Goal: Information Seeking & Learning: Learn about a topic

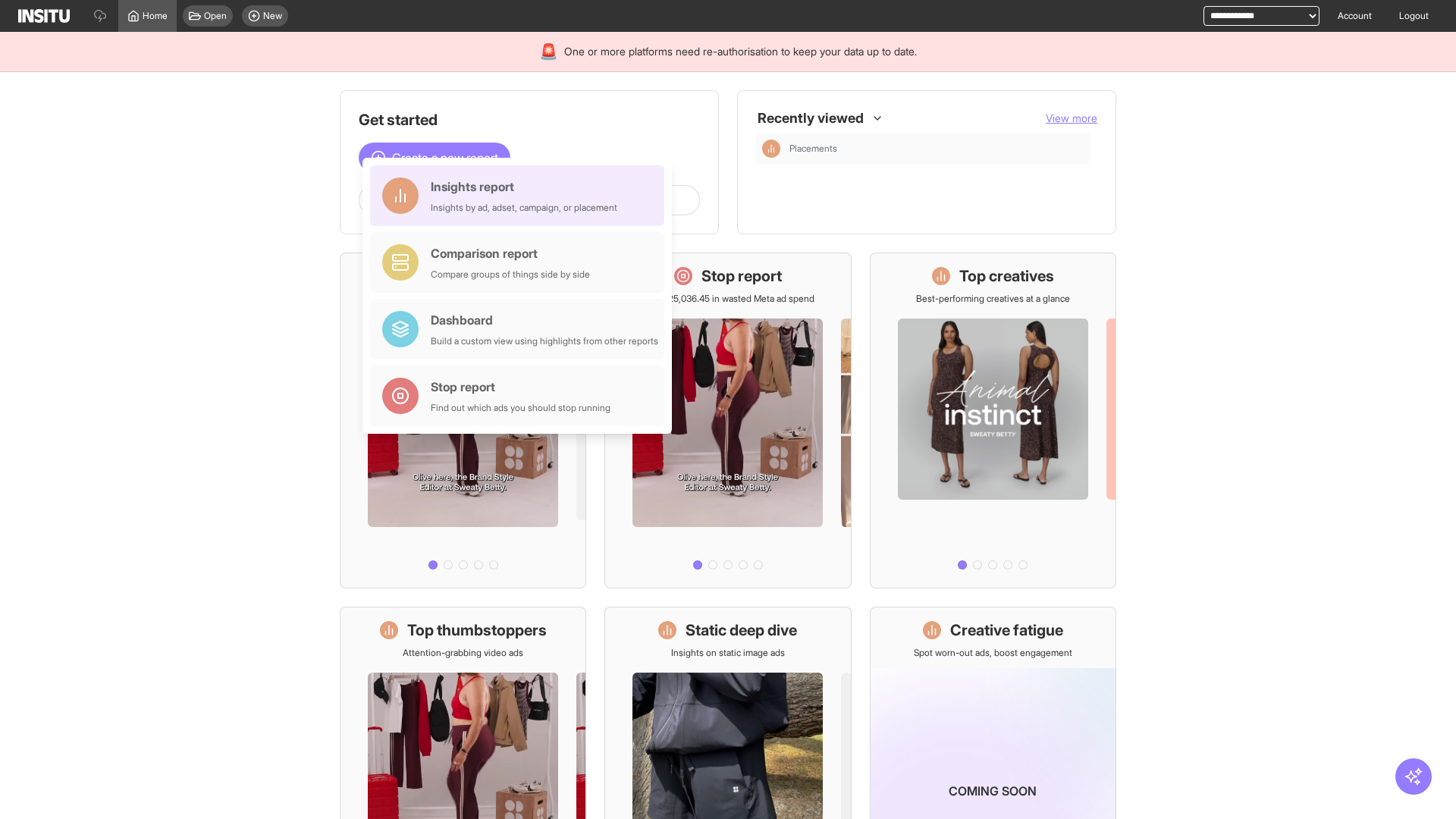
click at [521, 195] on div "Insights report Insights by ad, adset, campaign, or placement" at bounding box center [524, 195] width 187 height 36
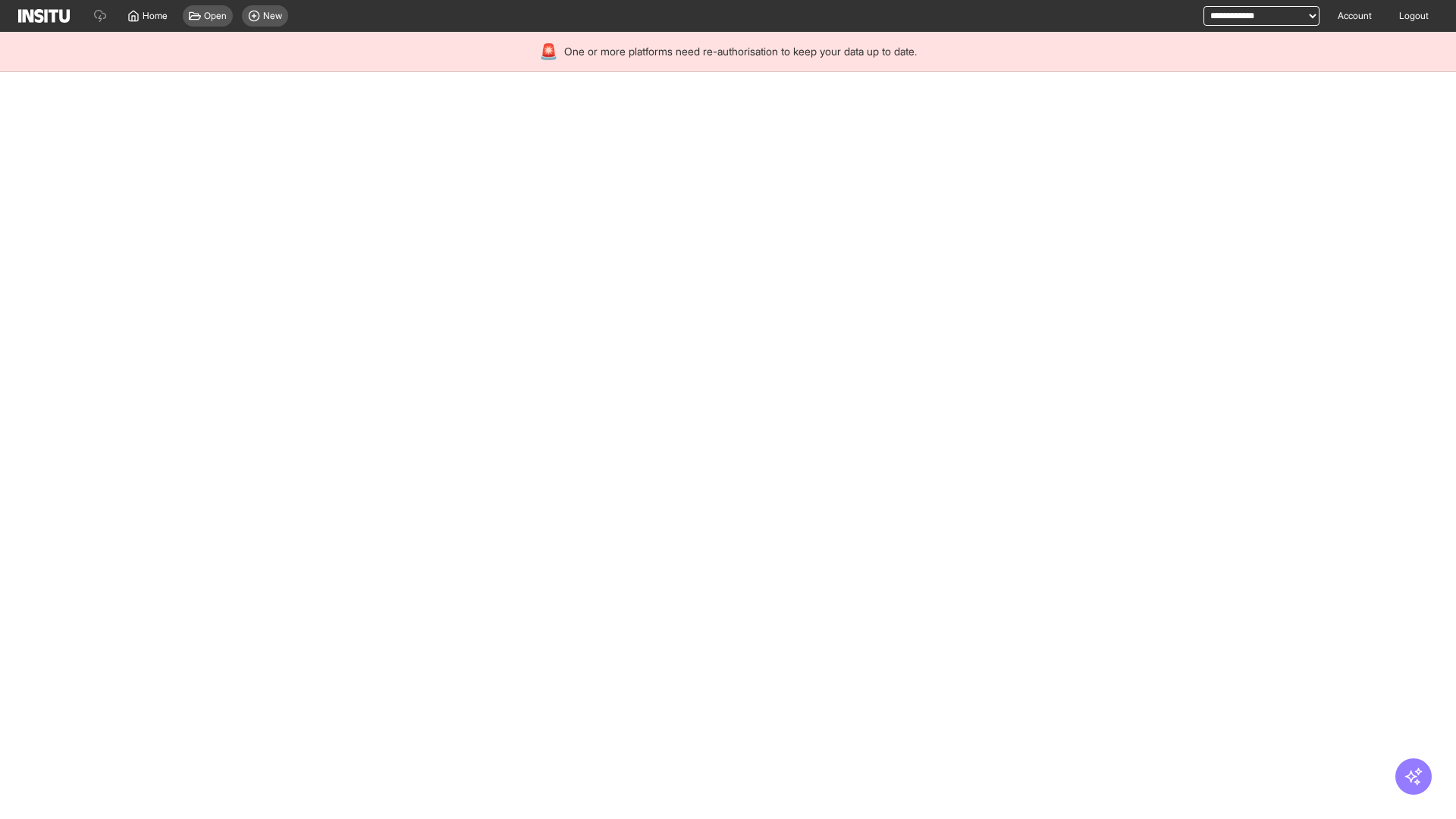
select select "**"
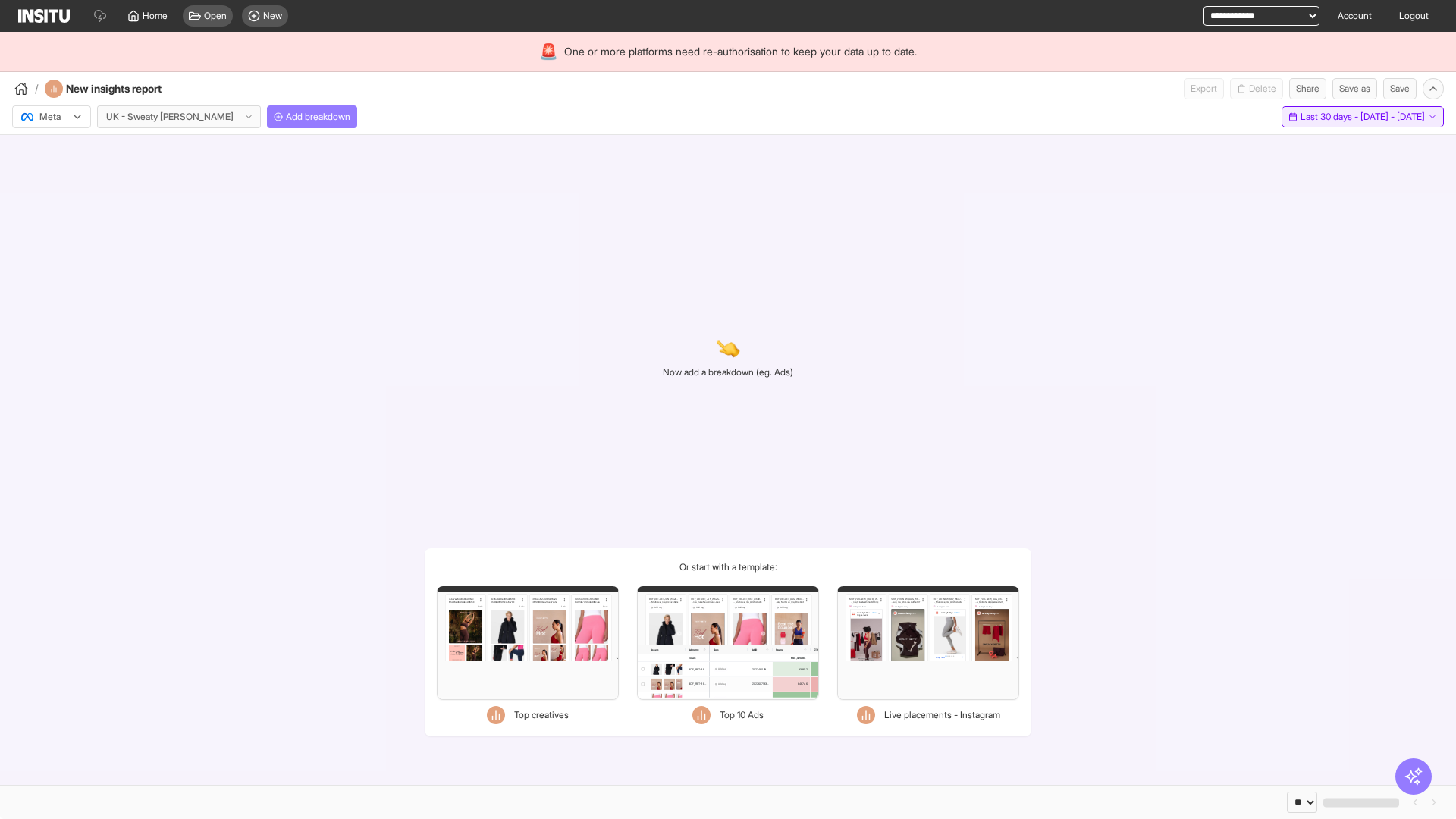
click at [1327, 117] on span "Last 30 days - [DATE] - [DATE]" at bounding box center [1363, 116] width 125 height 12
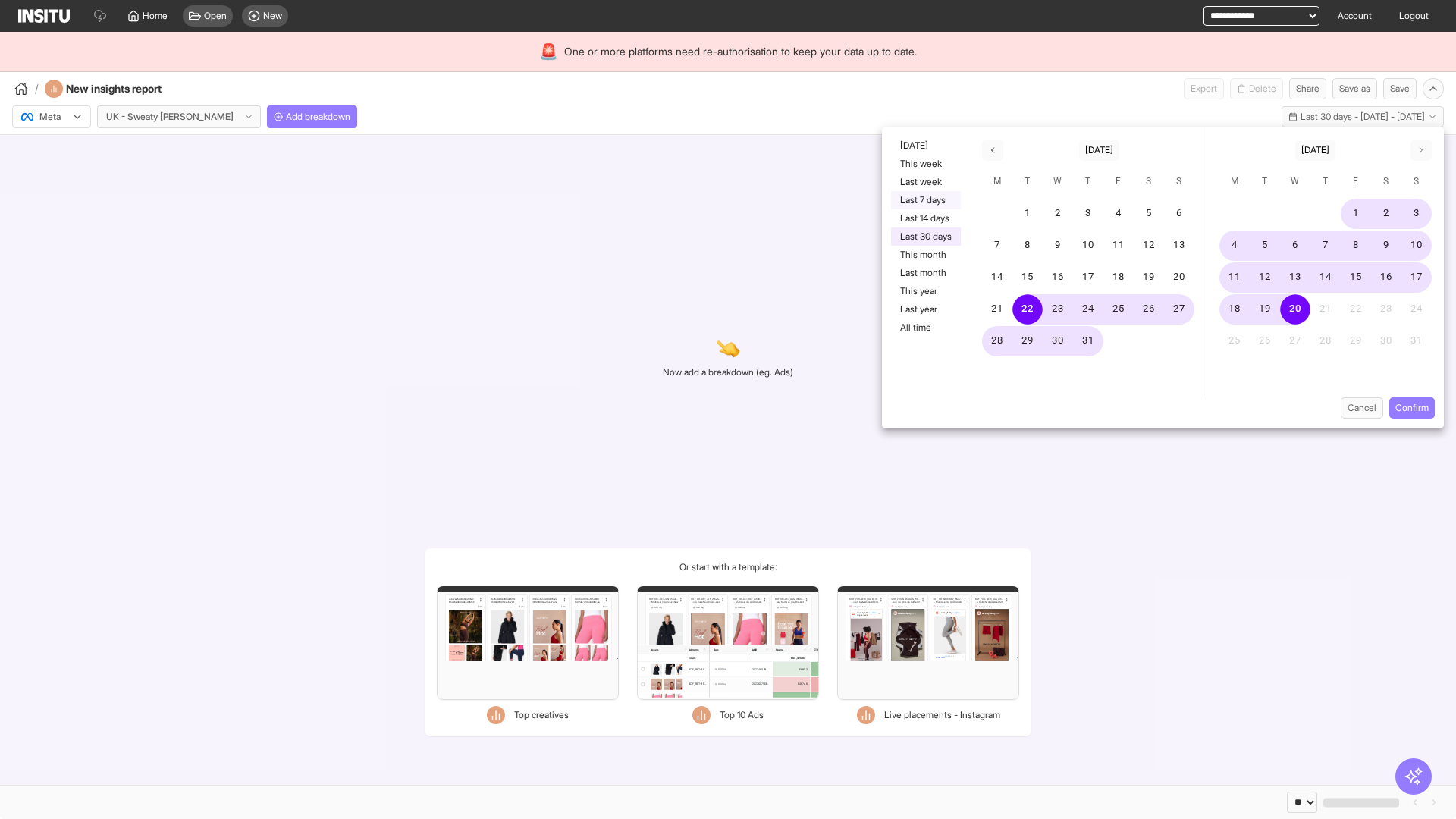
click at [925, 200] on button "Last 7 days" at bounding box center [926, 199] width 70 height 18
